Goal: Task Accomplishment & Management: Manage account settings

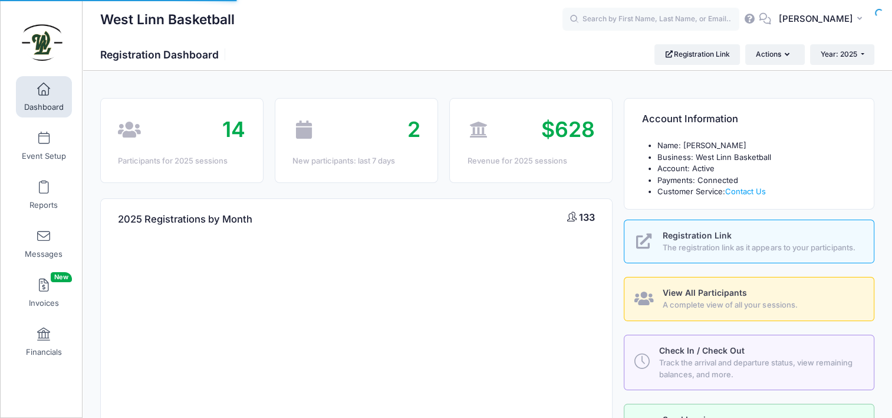
select select
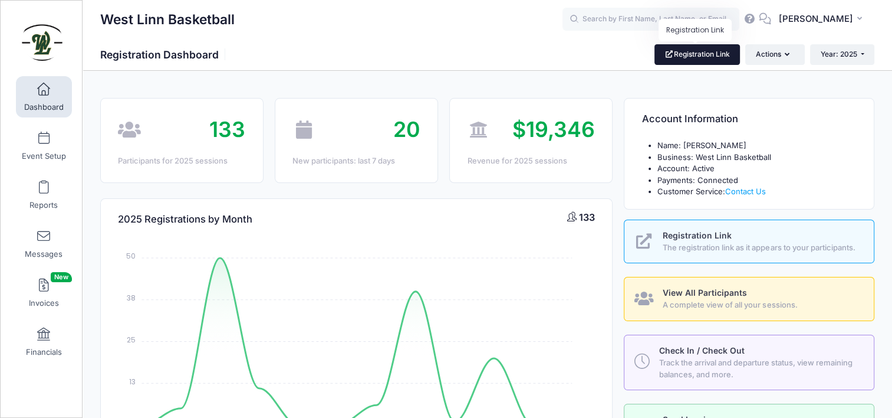
click at [701, 59] on link "Registration Link" at bounding box center [698, 54] width 86 height 20
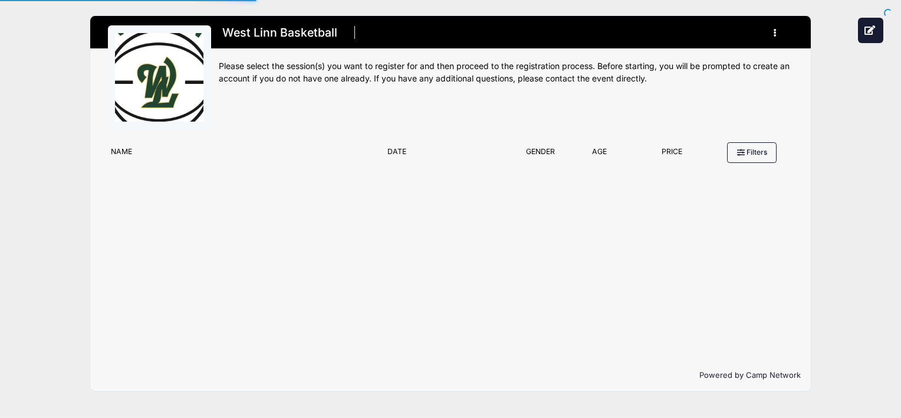
type input "#E5E5E5"
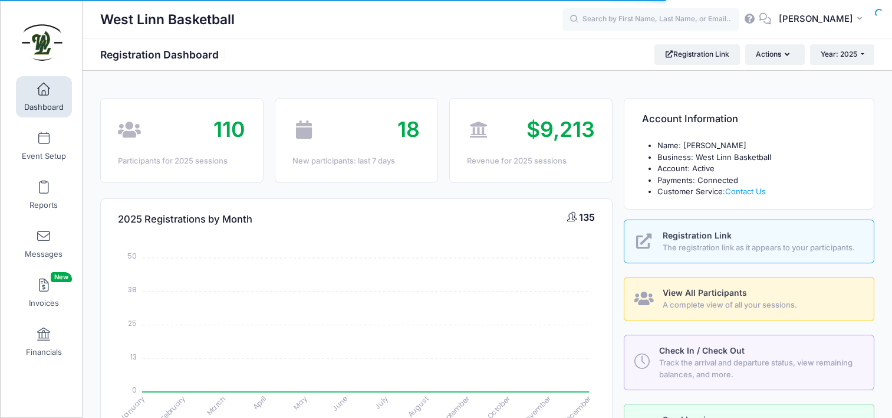
select select
